Goal: Navigation & Orientation: Find specific page/section

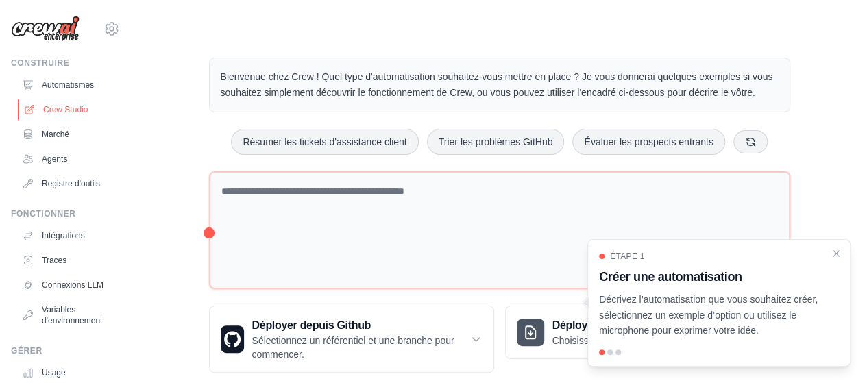
click at [78, 108] on font "Crew Studio" at bounding box center [65, 110] width 45 height 10
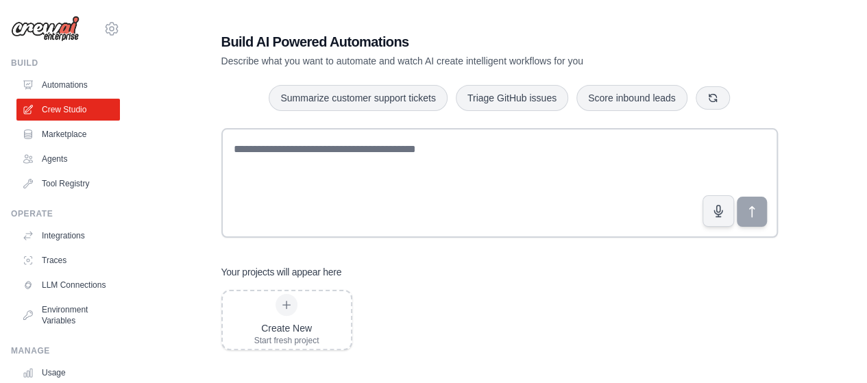
scroll to position [27, 0]
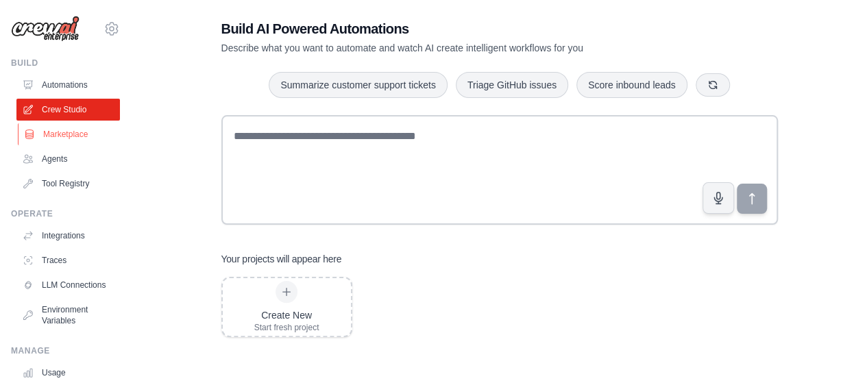
click at [73, 134] on link "Marketplace" at bounding box center [70, 134] width 104 height 22
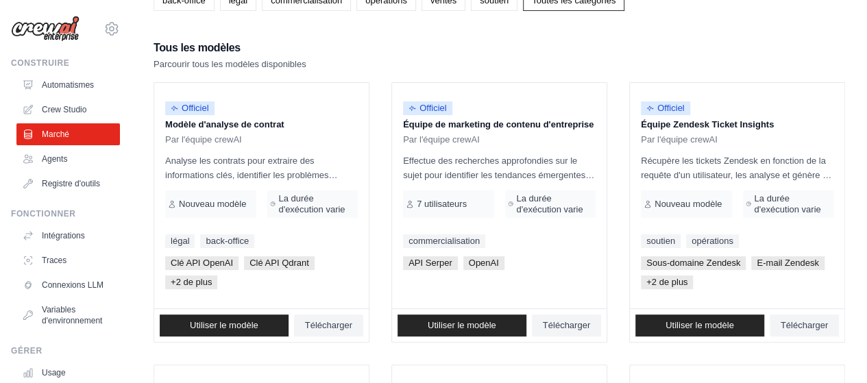
scroll to position [206, 0]
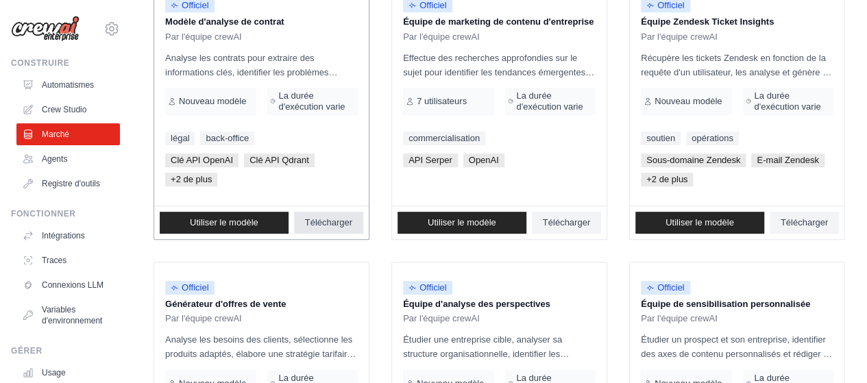
click at [330, 220] on font "Télécharger" at bounding box center [328, 222] width 47 height 10
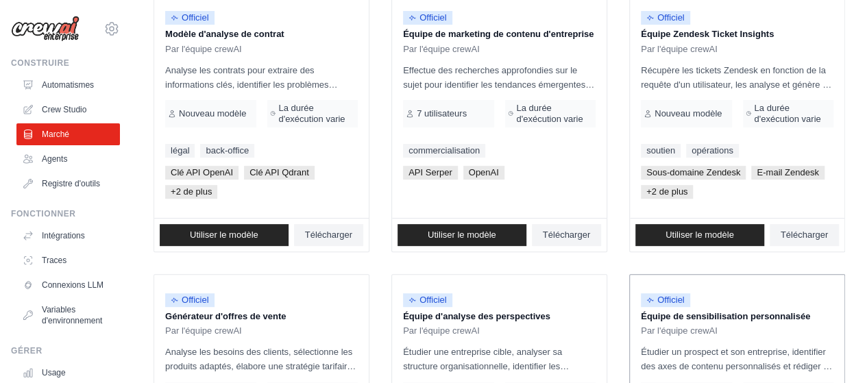
scroll to position [137, 0]
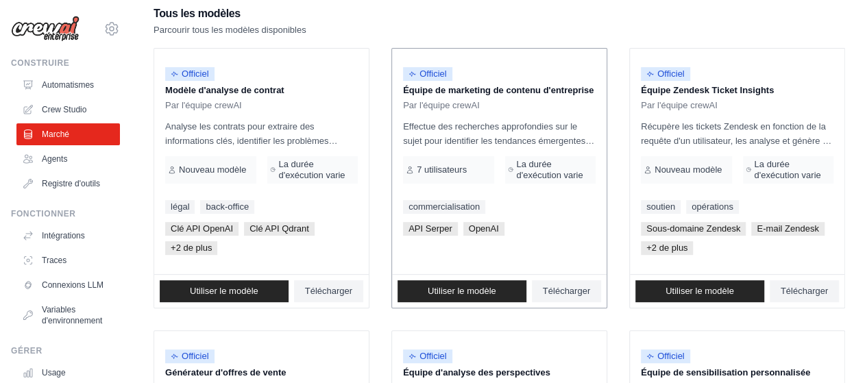
click at [547, 131] on p "Effectue des recherches approfondies sur le sujet pour identifier les tendances…" at bounding box center [499, 133] width 193 height 29
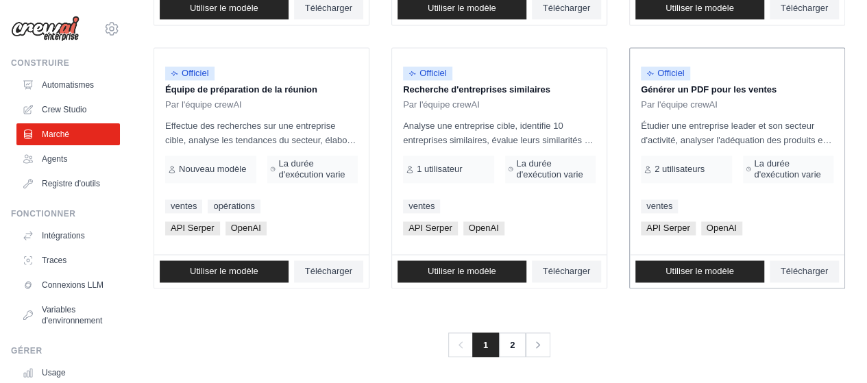
scroll to position [966, 0]
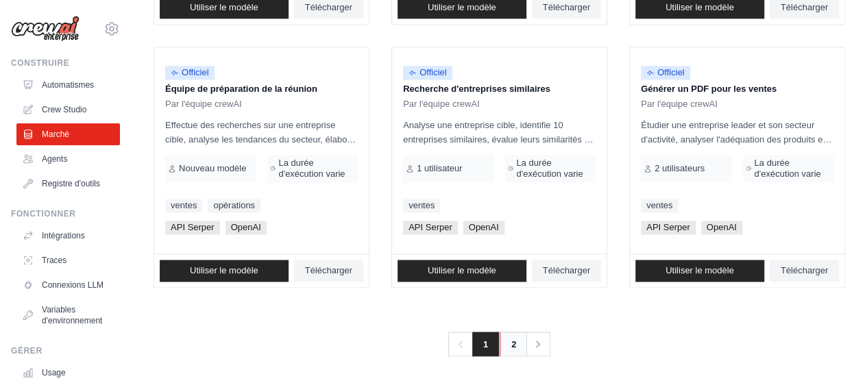
click at [509, 341] on link "2" at bounding box center [513, 344] width 27 height 25
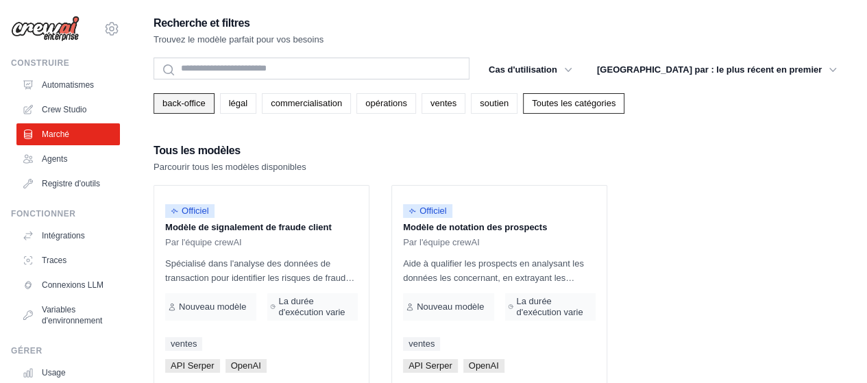
click at [187, 101] on font "back-office" at bounding box center [183, 103] width 43 height 10
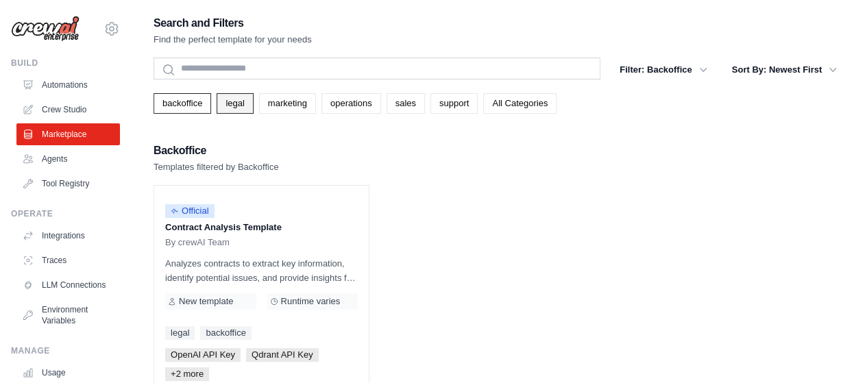
click at [240, 101] on link "legal" at bounding box center [235, 103] width 36 height 21
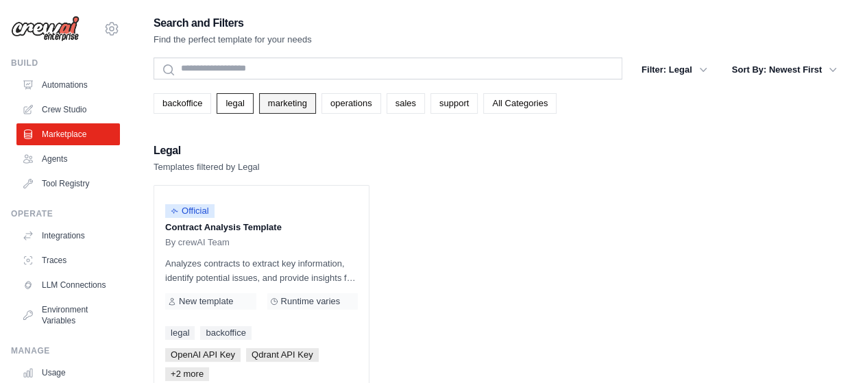
click at [284, 95] on link "marketing" at bounding box center [287, 103] width 57 height 21
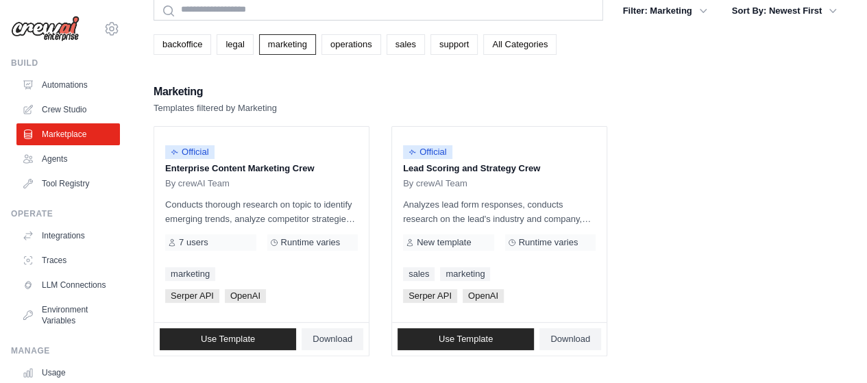
scroll to position [60, 0]
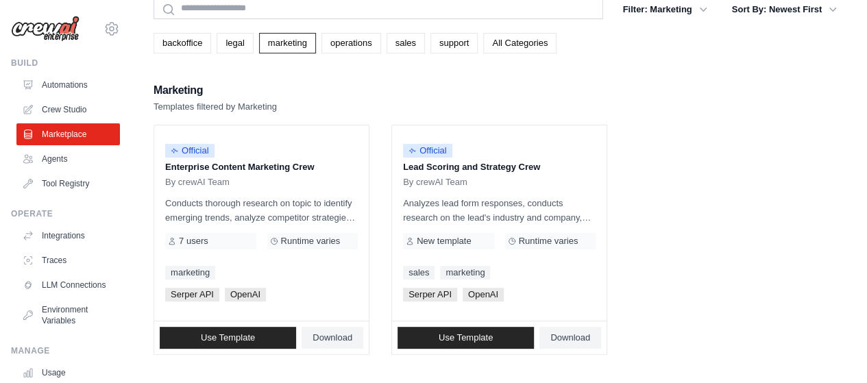
click at [654, 245] on ul "Official Enterprise Content Marketing Crew By crewAI Team Conducts thorough res…" at bounding box center [500, 240] width 692 height 230
click at [363, 42] on link "operations" at bounding box center [351, 43] width 60 height 21
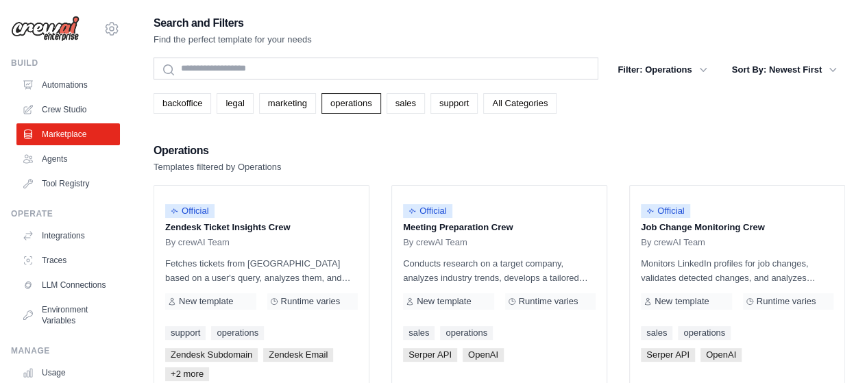
click at [609, 119] on div "Search and Filters Find the perfect template for your needs Search Filter: Oper…" at bounding box center [500, 360] width 692 height 692
click at [404, 106] on link "sales" at bounding box center [406, 103] width 38 height 21
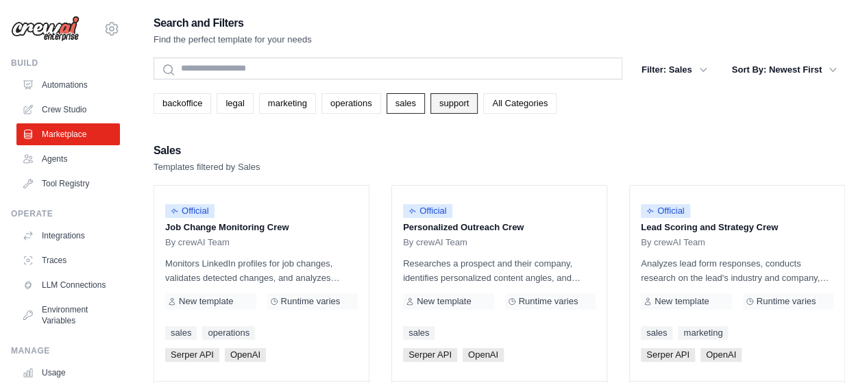
click at [455, 108] on link "support" at bounding box center [453, 103] width 47 height 21
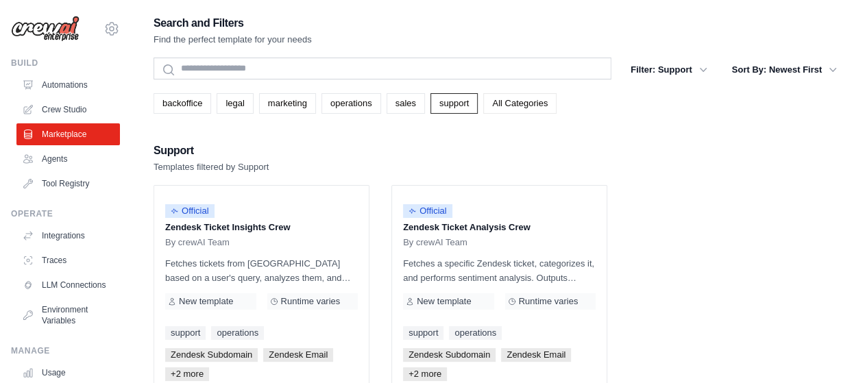
click at [524, 96] on link "All Categories" at bounding box center [519, 103] width 73 height 21
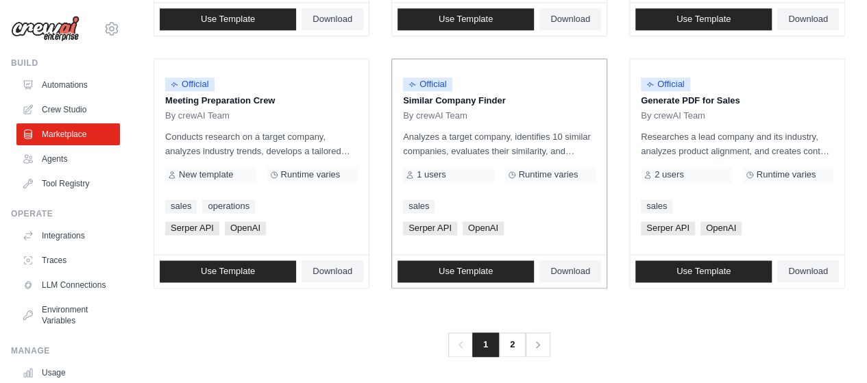
scroll to position [922, 0]
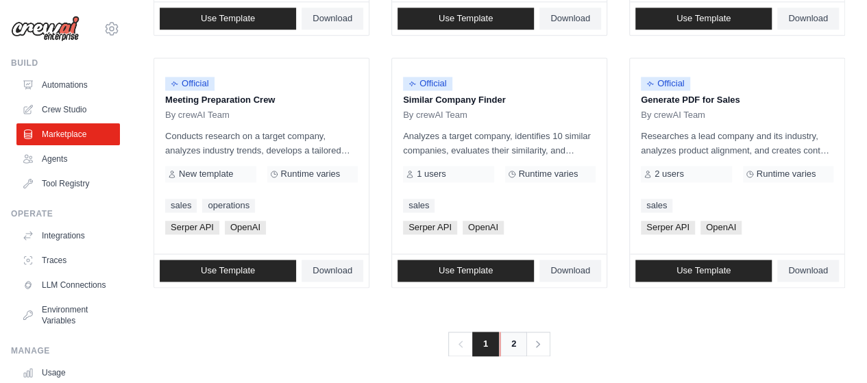
click at [513, 345] on link "2" at bounding box center [513, 344] width 27 height 25
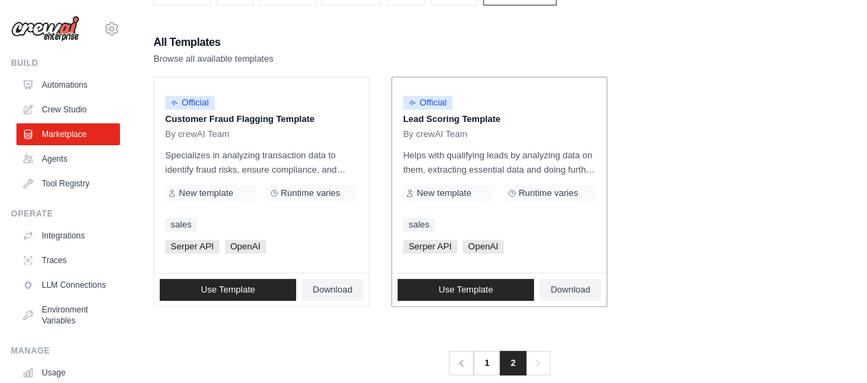
scroll to position [129, 0]
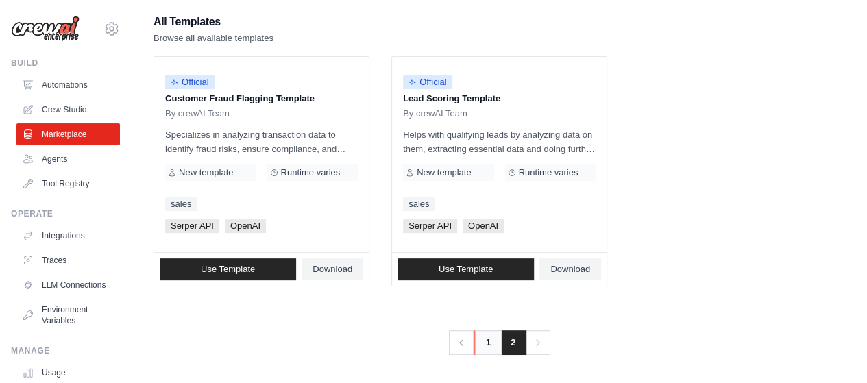
click at [488, 338] on link "1" at bounding box center [487, 342] width 27 height 25
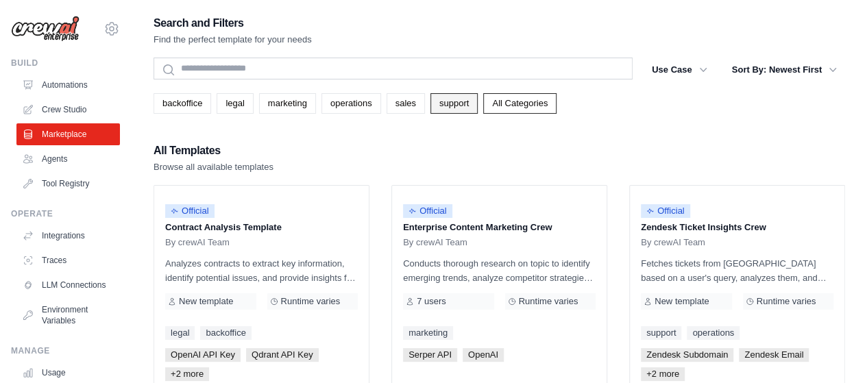
click at [466, 108] on link "support" at bounding box center [453, 103] width 47 height 21
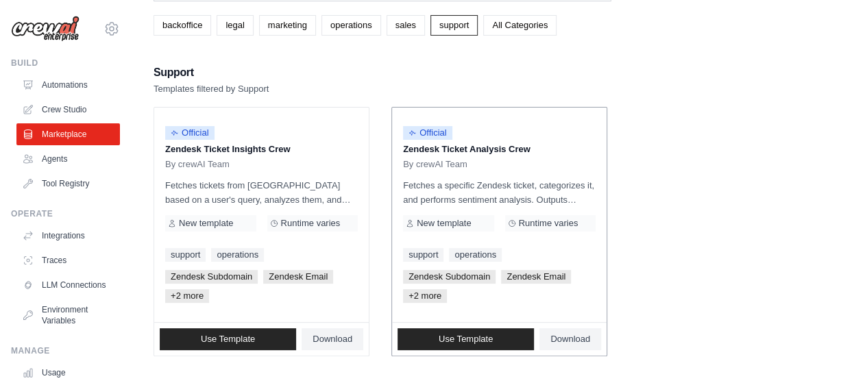
scroll to position [80, 0]
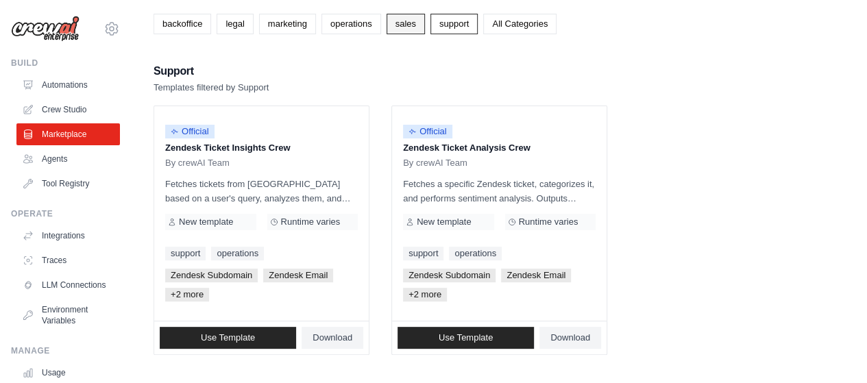
click at [400, 27] on link "sales" at bounding box center [406, 24] width 38 height 21
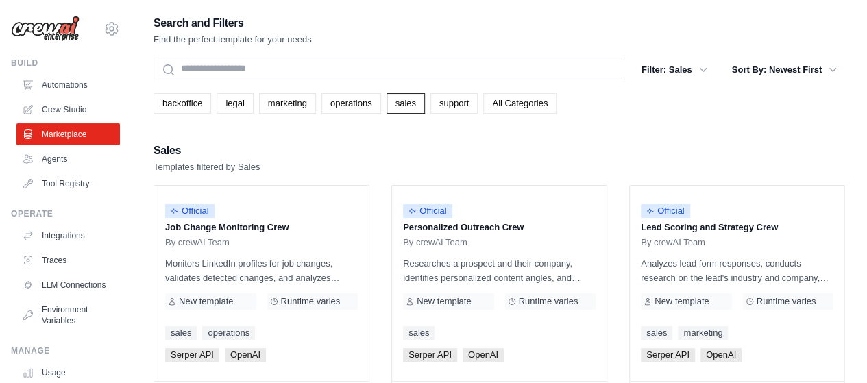
click at [518, 103] on link "All Categories" at bounding box center [519, 103] width 73 height 21
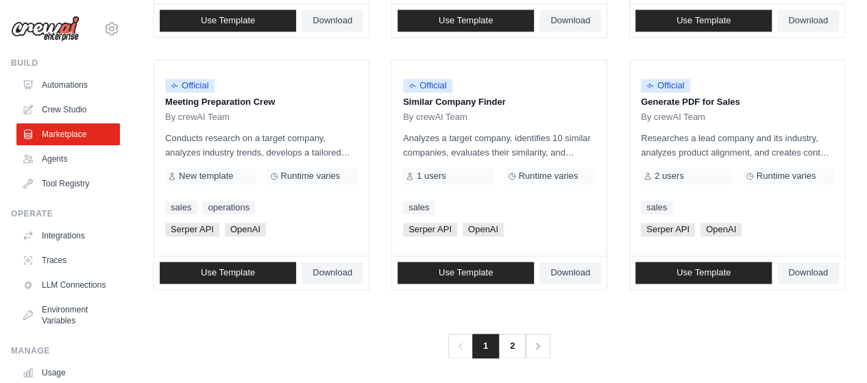
scroll to position [922, 0]
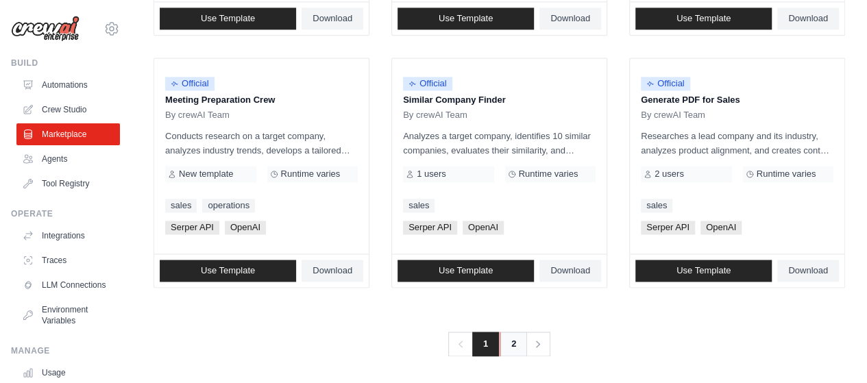
click at [511, 343] on link "2" at bounding box center [513, 344] width 27 height 25
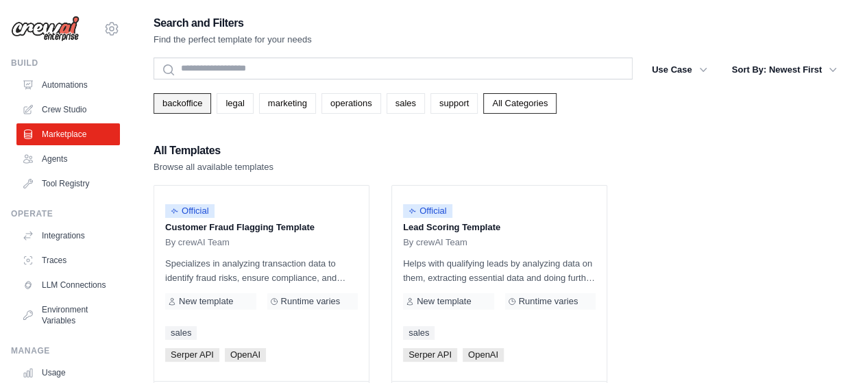
click at [188, 106] on link "backoffice" at bounding box center [183, 103] width 58 height 21
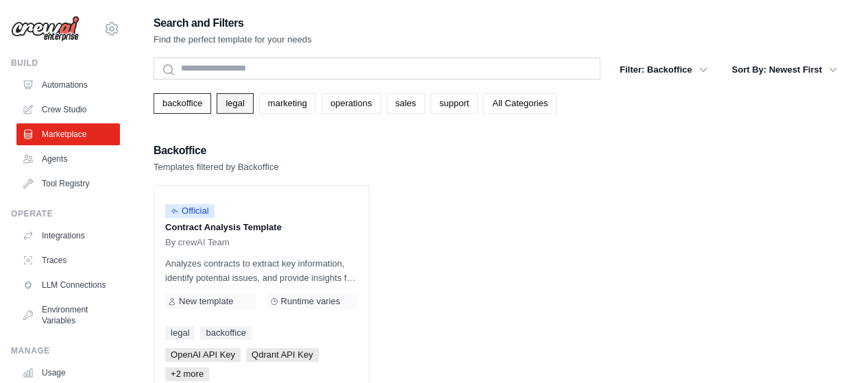
click at [227, 110] on link "legal" at bounding box center [235, 103] width 36 height 21
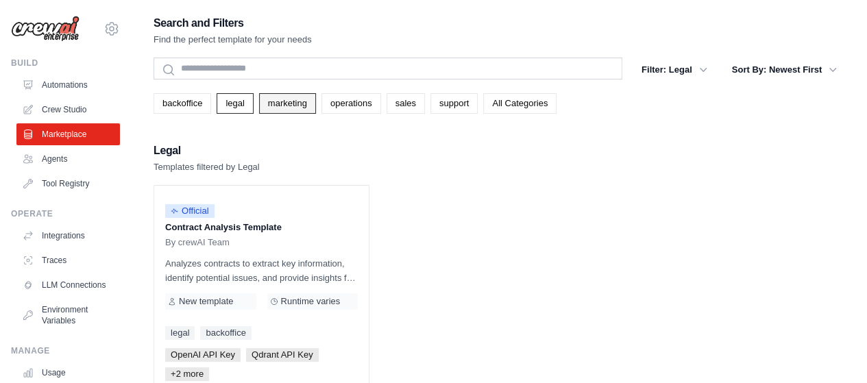
click at [276, 104] on link "marketing" at bounding box center [287, 103] width 57 height 21
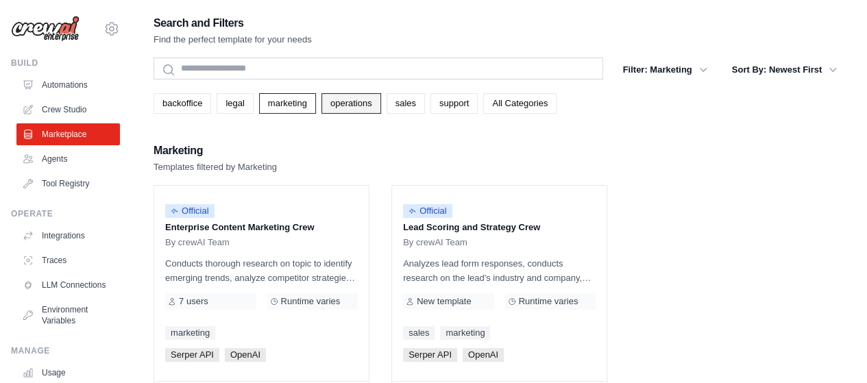
click at [343, 104] on link "operations" at bounding box center [351, 103] width 60 height 21
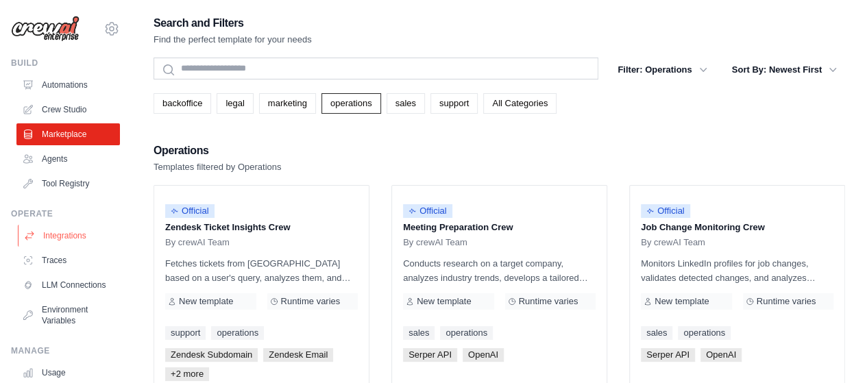
click at [70, 228] on link "Integrations" at bounding box center [70, 236] width 104 height 22
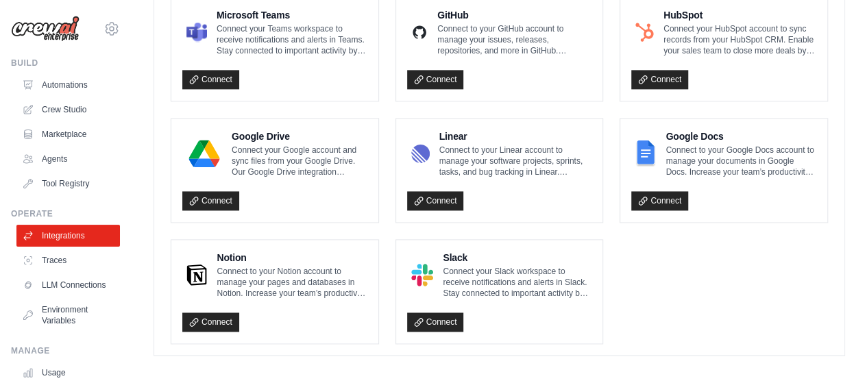
scroll to position [900, 0]
